Goal: Use online tool/utility: Utilize a website feature to perform a specific function

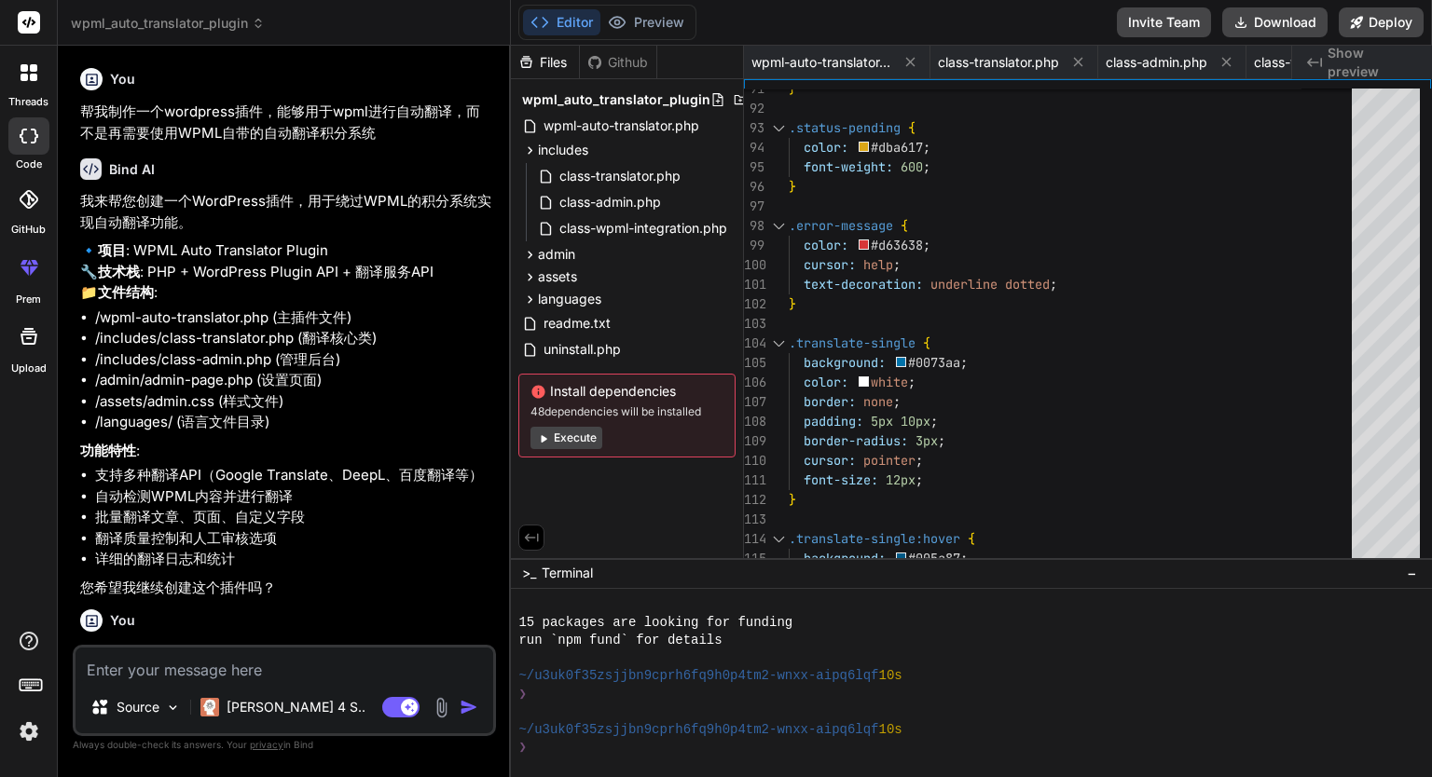
scroll to position [179, 0]
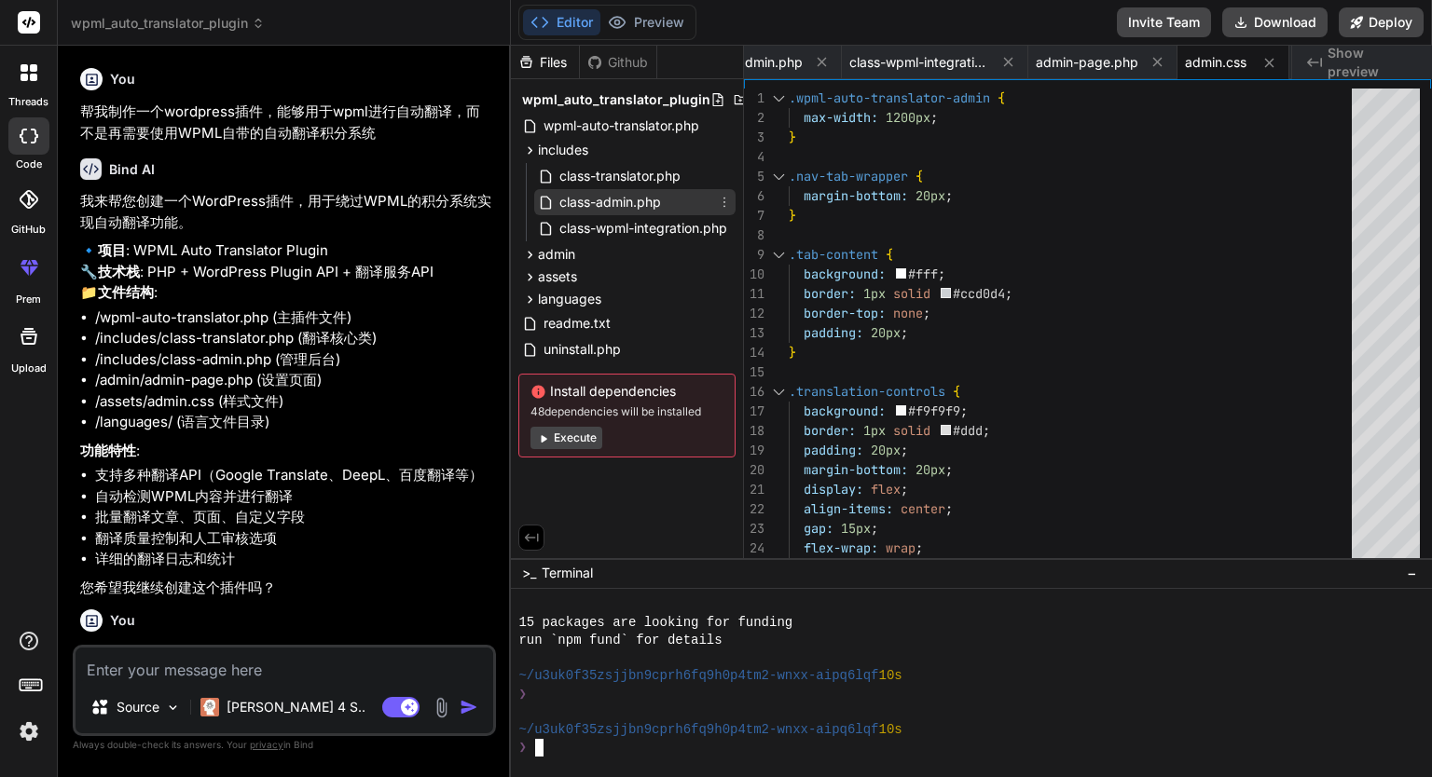
click at [607, 199] on span "class-admin.php" at bounding box center [609, 202] width 105 height 22
type textarea "} update_option('wpml_auto_translator_settings', $settings); add_settings_error…"
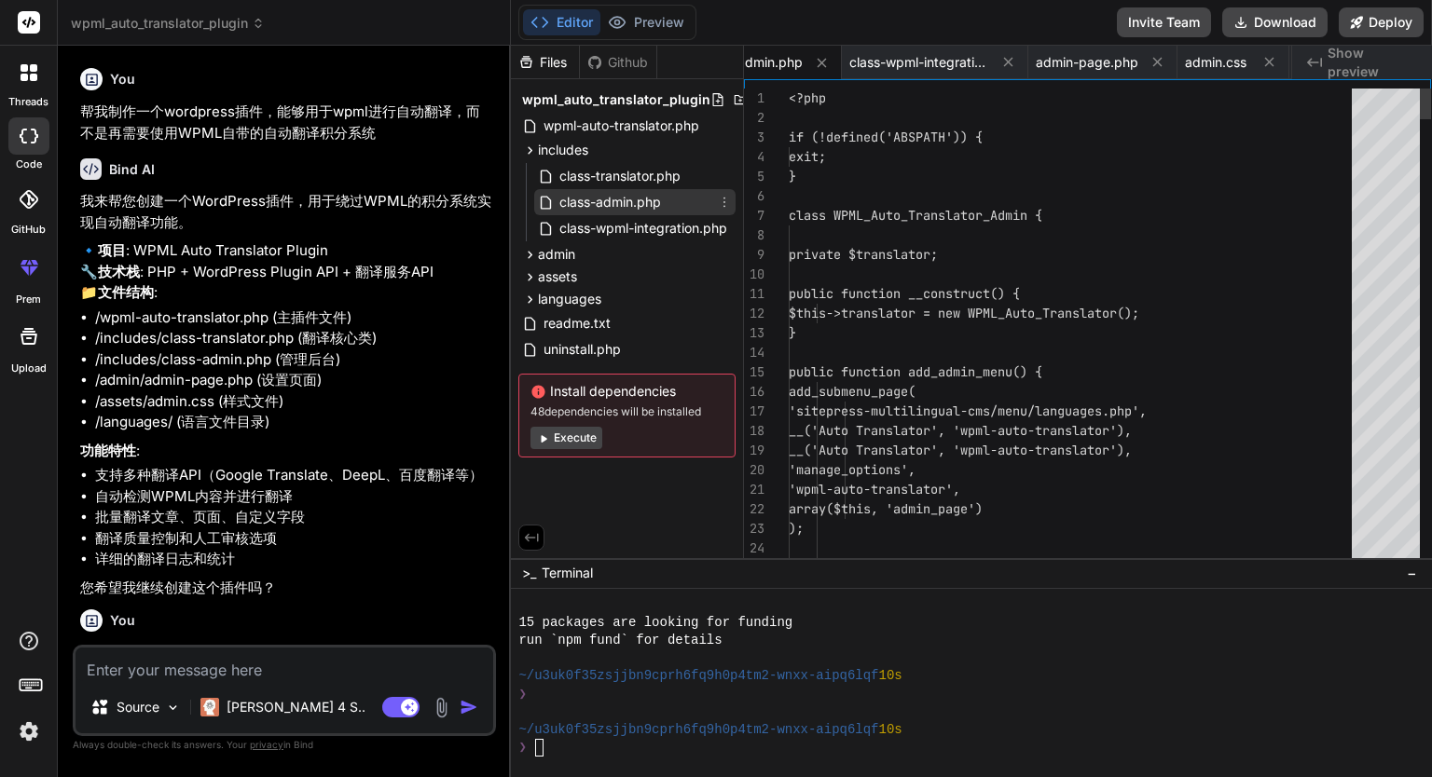
scroll to position [0, 355]
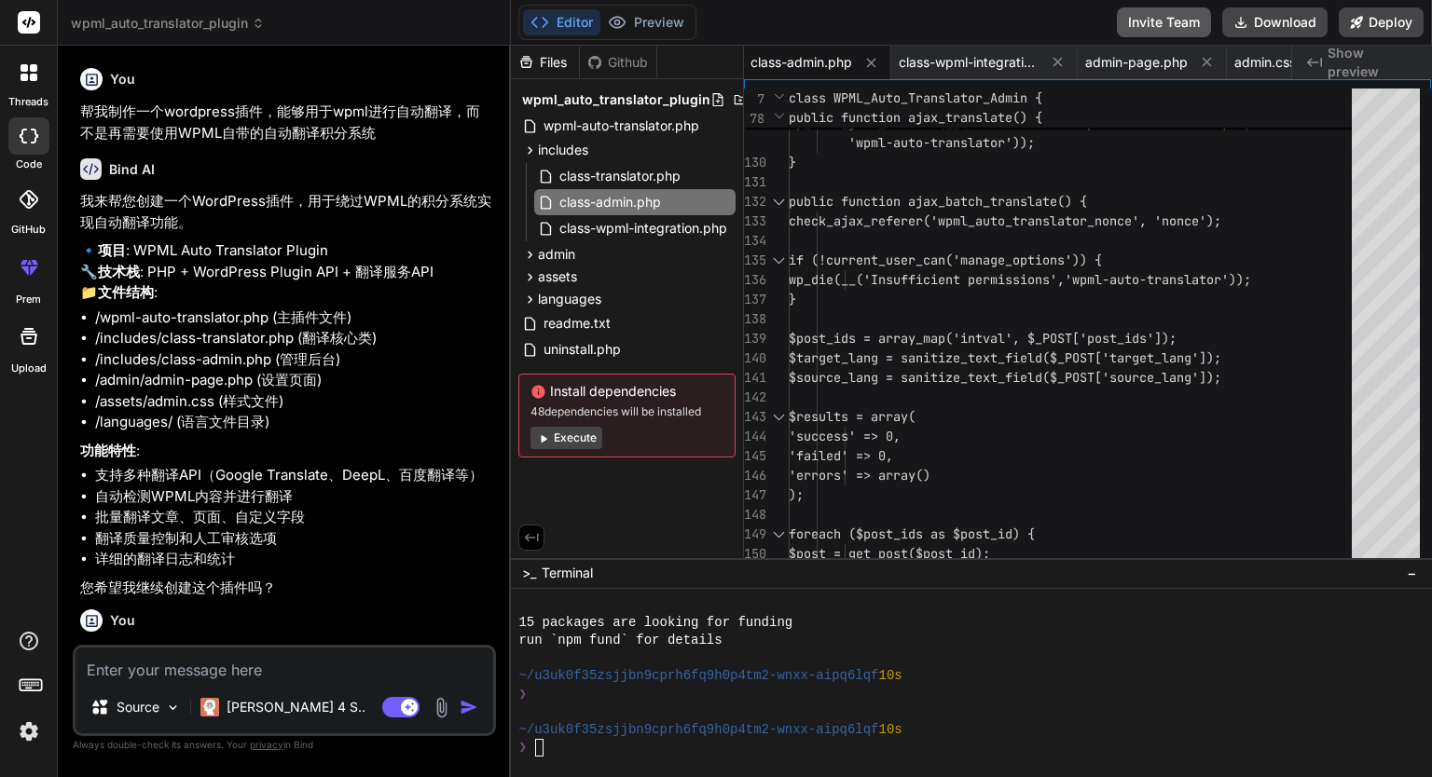
click at [1182, 14] on button "Invite Team" at bounding box center [1164, 22] width 94 height 30
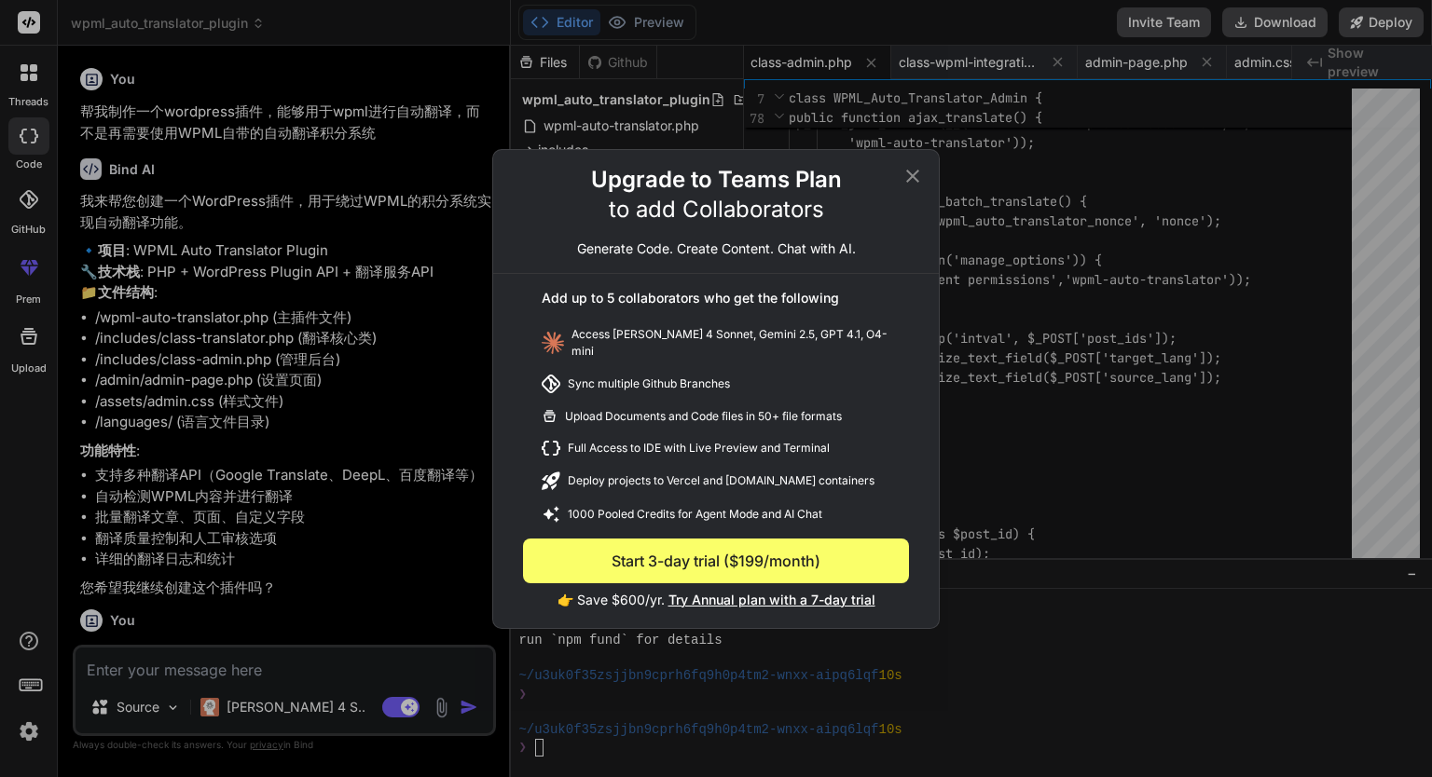
click at [908, 193] on div "Upgrade to Teams Plan to add Collaborators Generate Code. Create Content. Chat …" at bounding box center [715, 219] width 445 height 109
click at [914, 178] on icon at bounding box center [912, 175] width 13 height 13
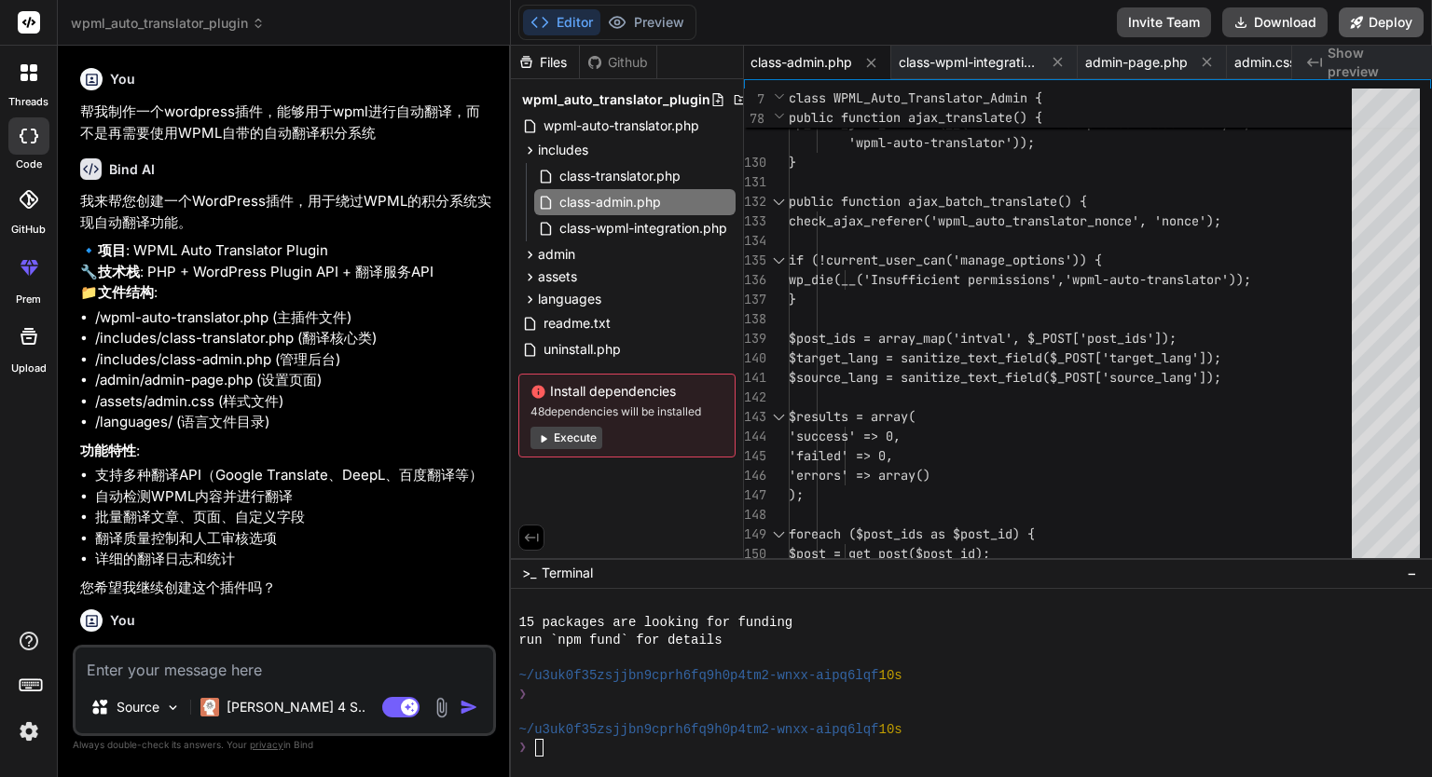
click at [1383, 15] on button "Deploy" at bounding box center [1380, 22] width 85 height 30
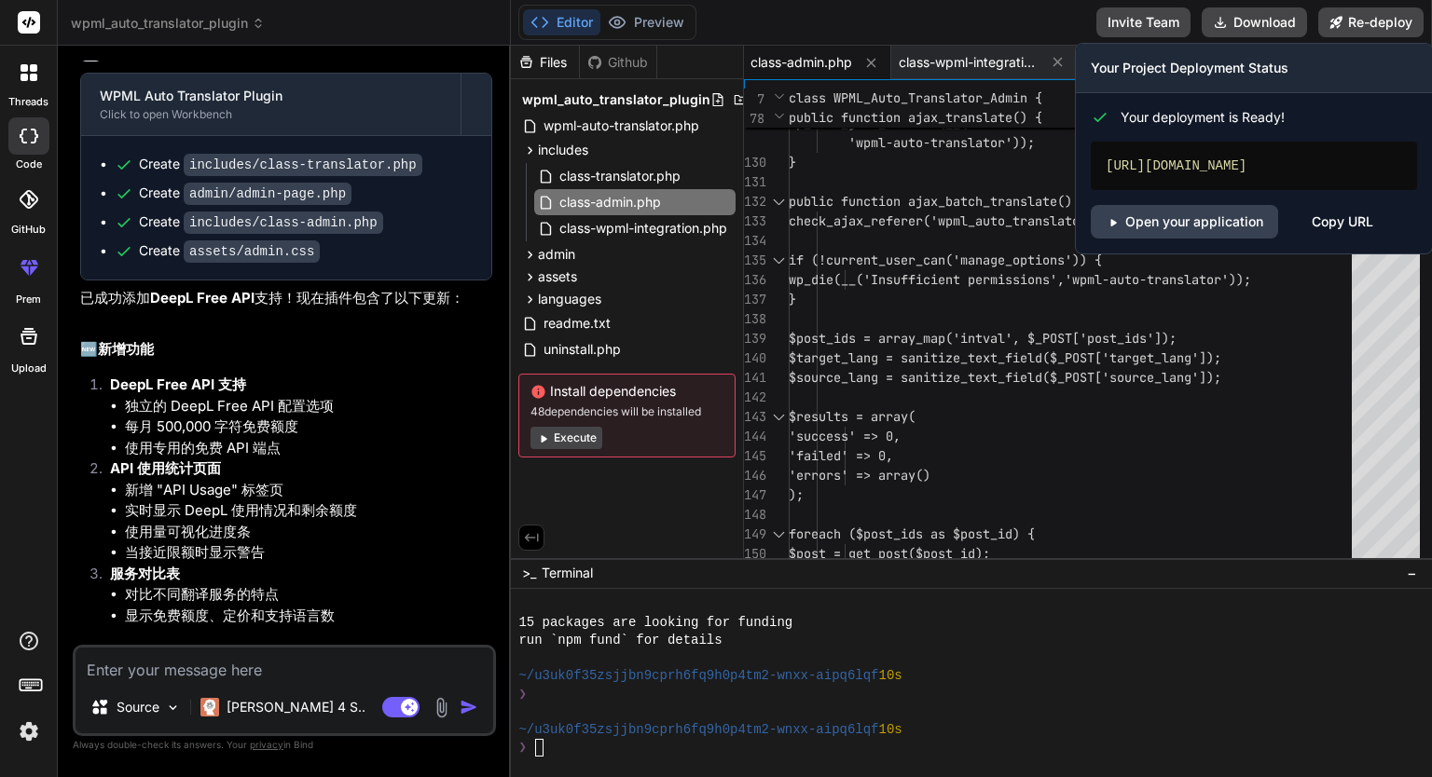
type textarea "x"
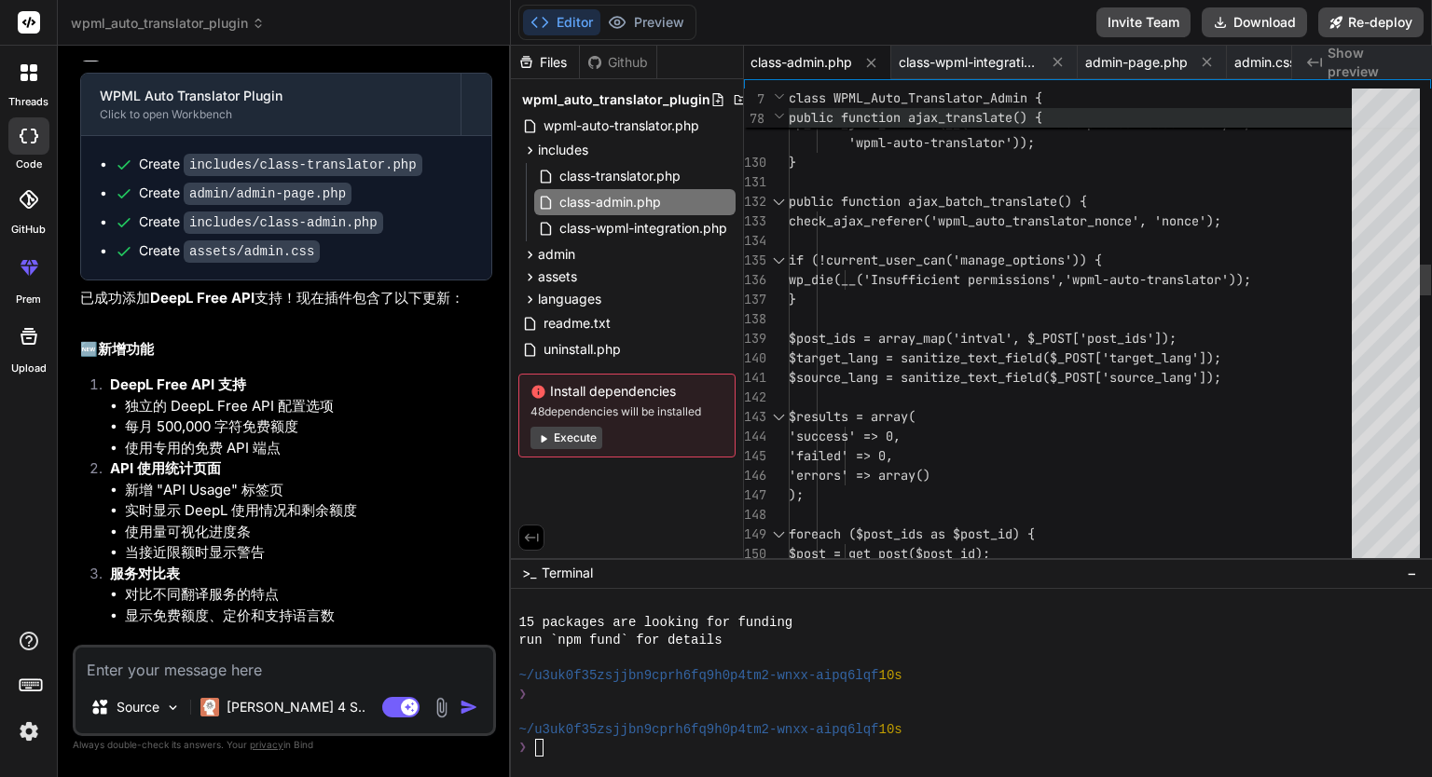
scroll to position [1868, 0]
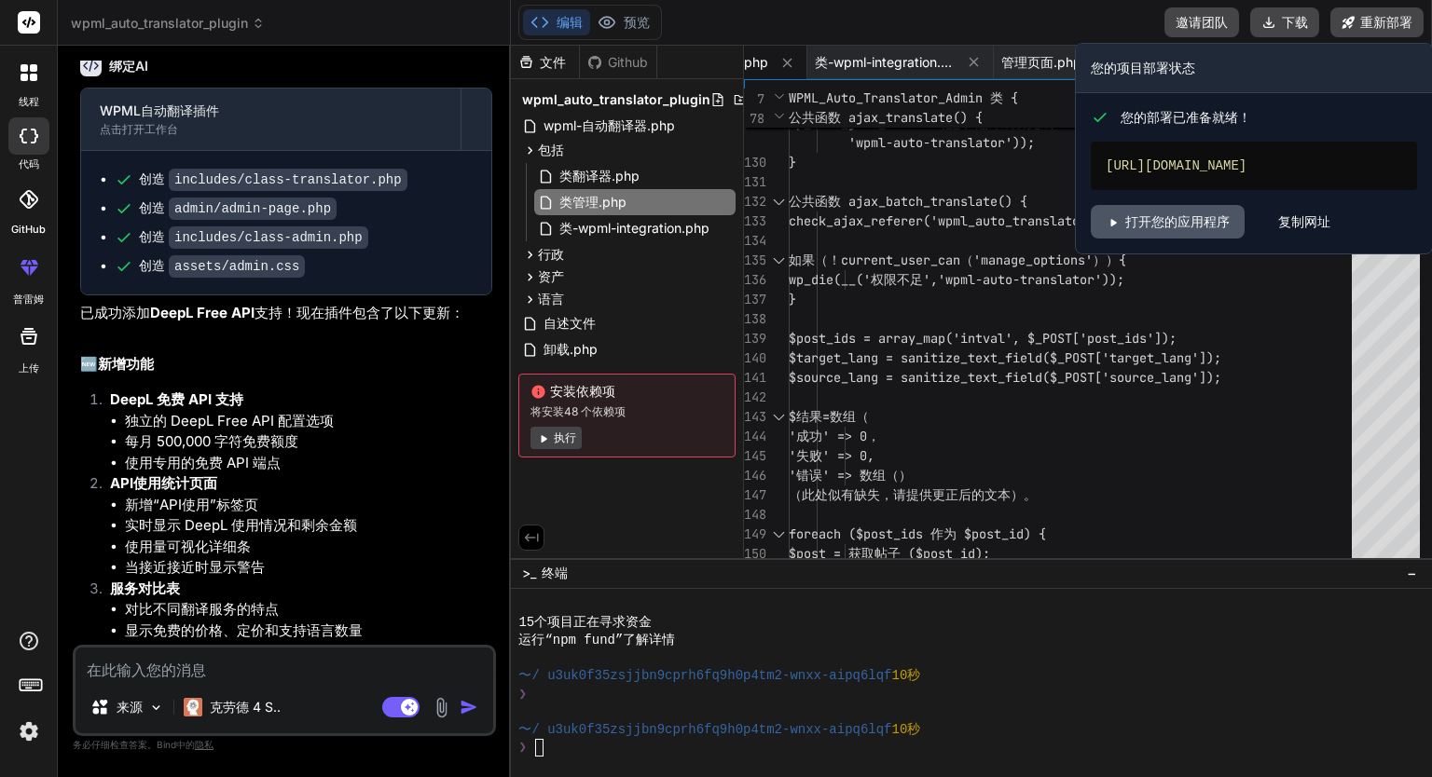
click at [1184, 230] on font "打开您的应用程序" at bounding box center [1177, 221] width 104 height 19
click at [1248, 147] on div "[URL][DOMAIN_NAME]" at bounding box center [1253, 166] width 326 height 48
click at [1241, 164] on font "[URL][DOMAIN_NAME]" at bounding box center [1175, 165] width 141 height 15
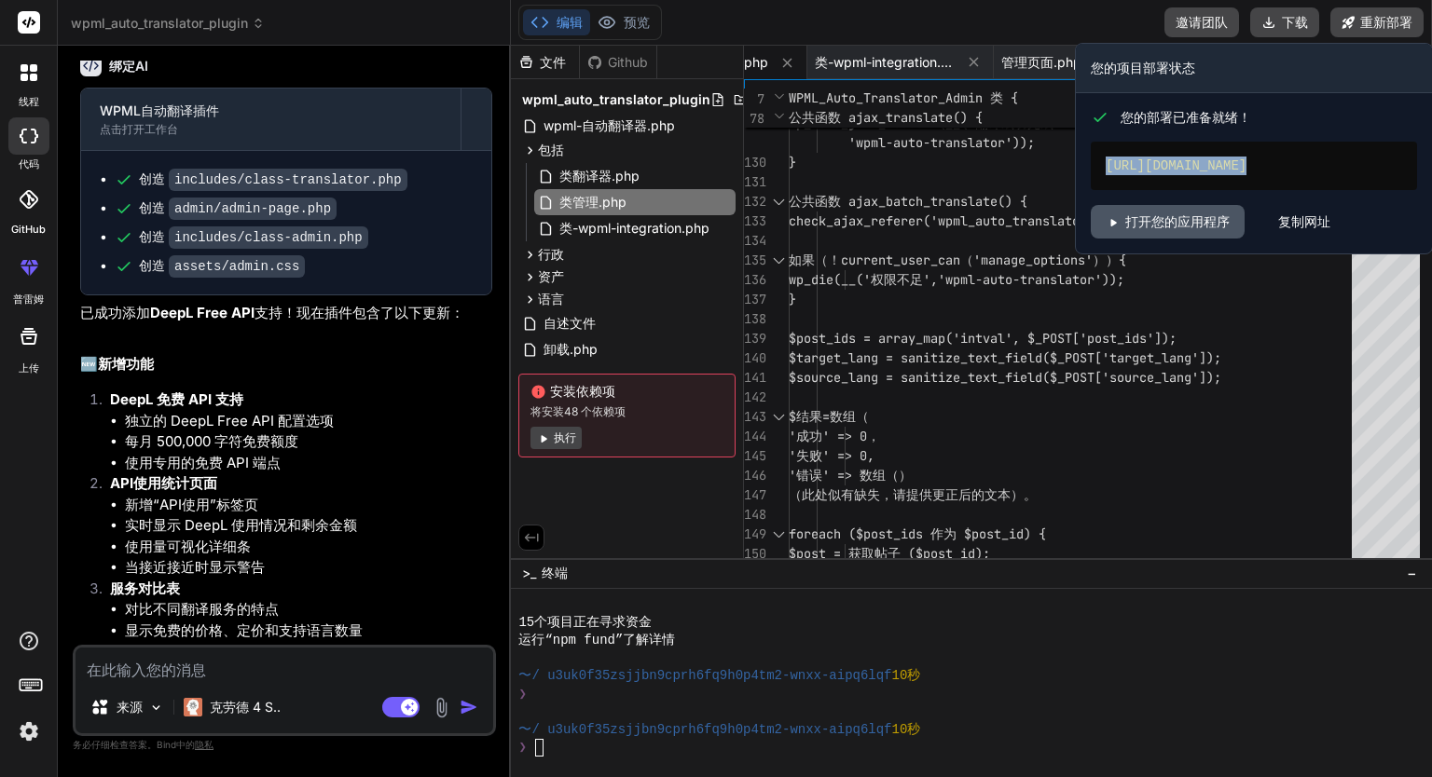
click at [1202, 229] on font "打开您的应用程序" at bounding box center [1177, 221] width 104 height 16
